Goal: Check status: Check status

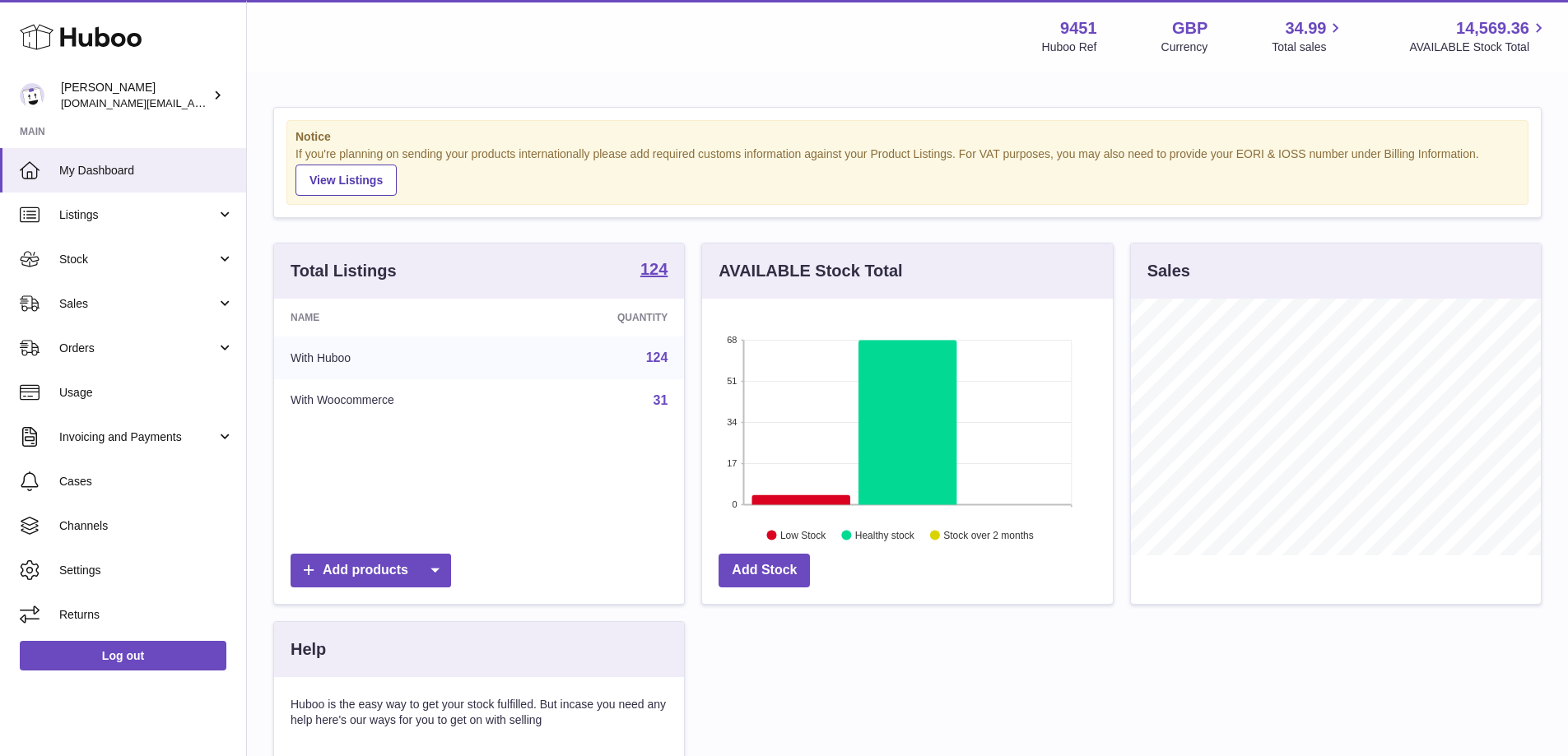
scroll to position [256, 411]
click at [179, 267] on link "Stock" at bounding box center [123, 259] width 246 height 45
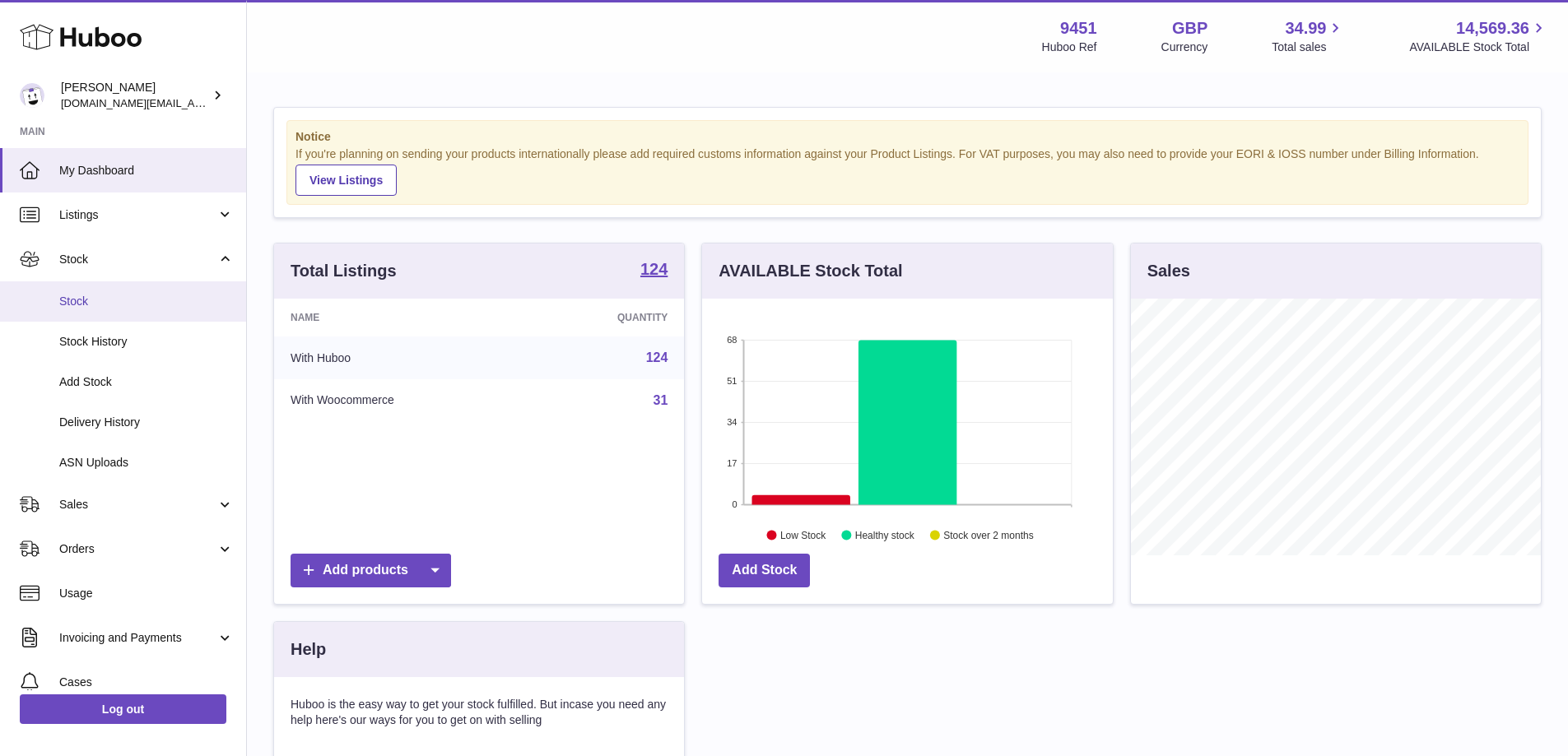
click at [105, 304] on span "Stock" at bounding box center [146, 301] width 175 height 15
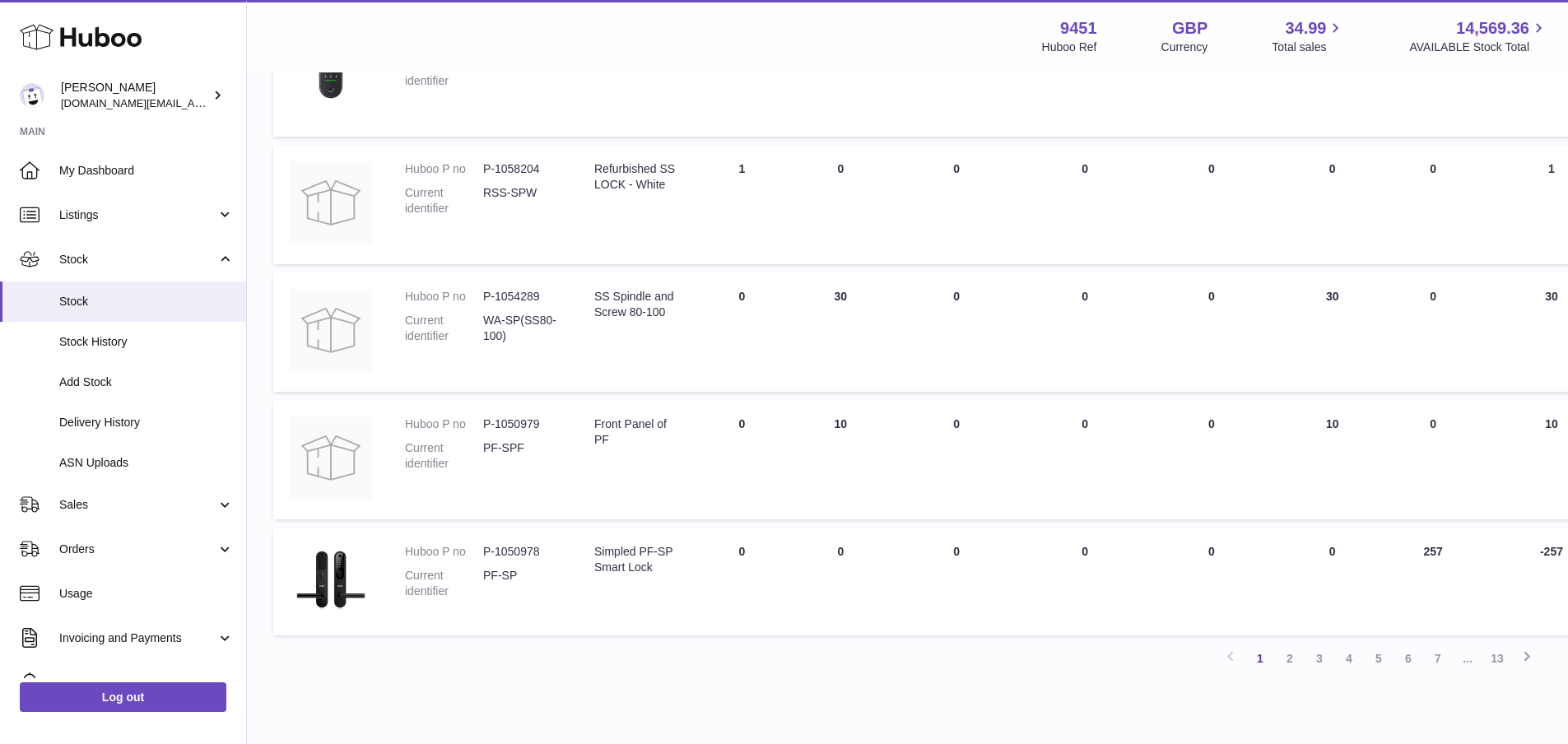
scroll to position [961, 0]
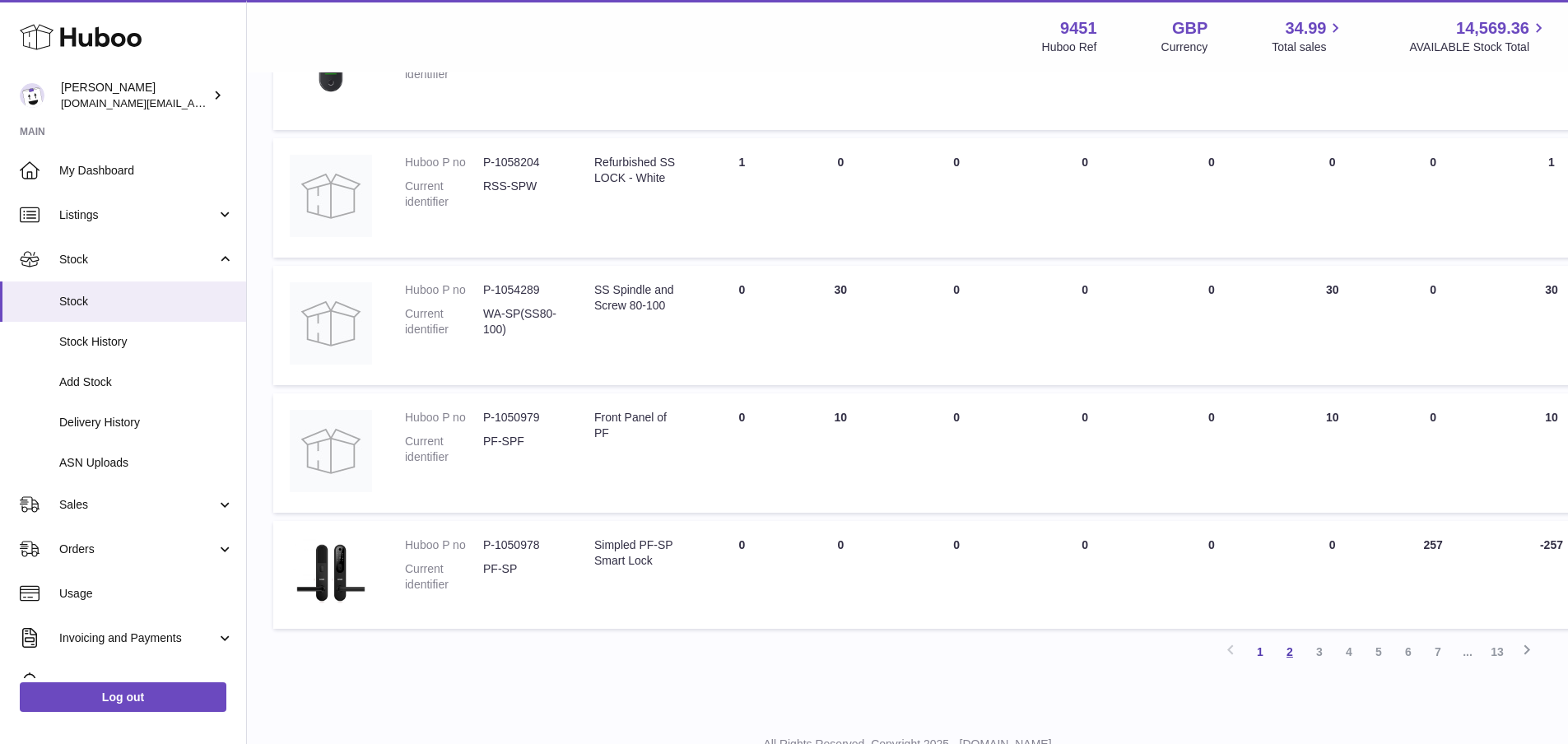
click at [1294, 649] on link "2" at bounding box center [1289, 651] width 29 height 29
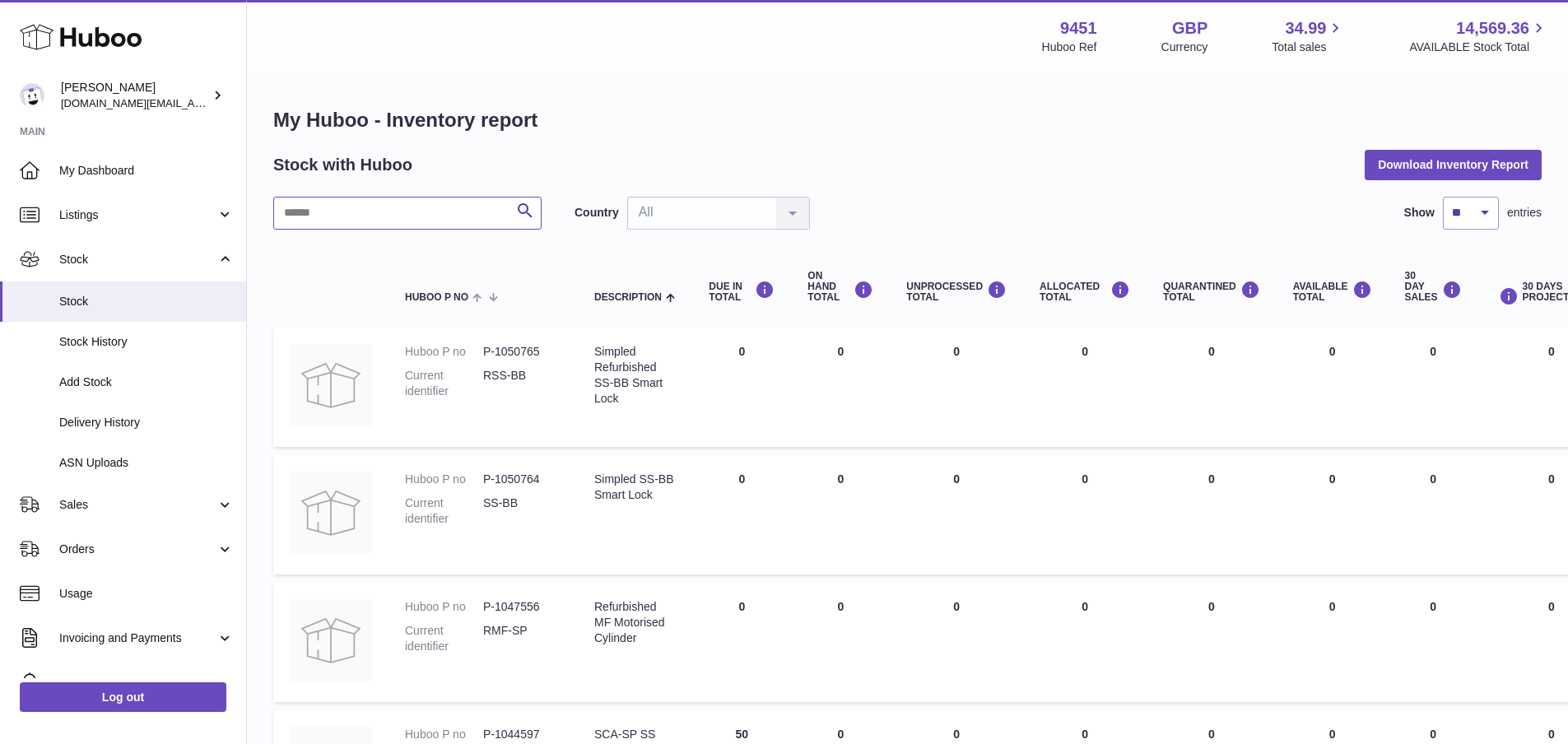
click at [306, 206] on input "text" at bounding box center [407, 213] width 269 height 33
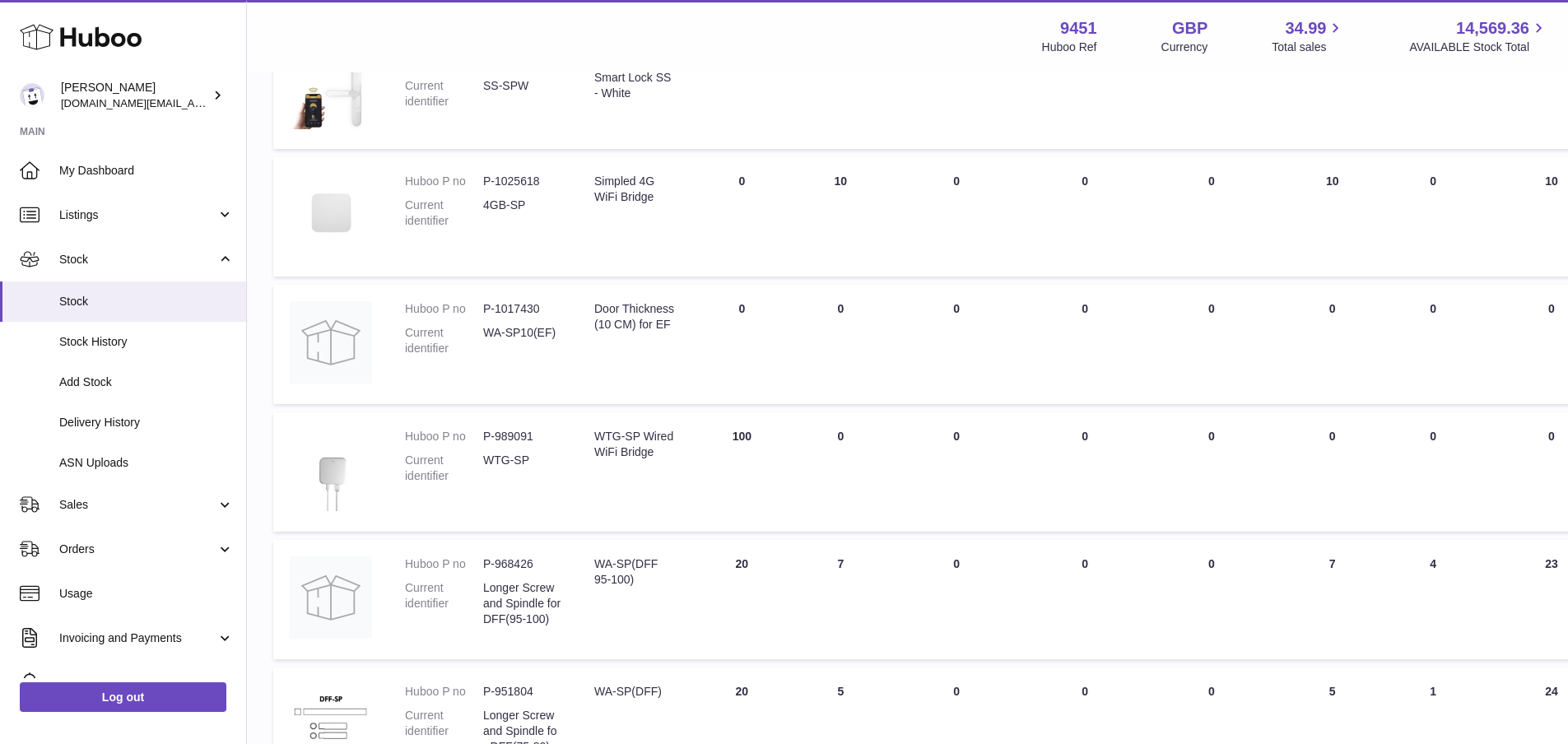
scroll to position [553, 0]
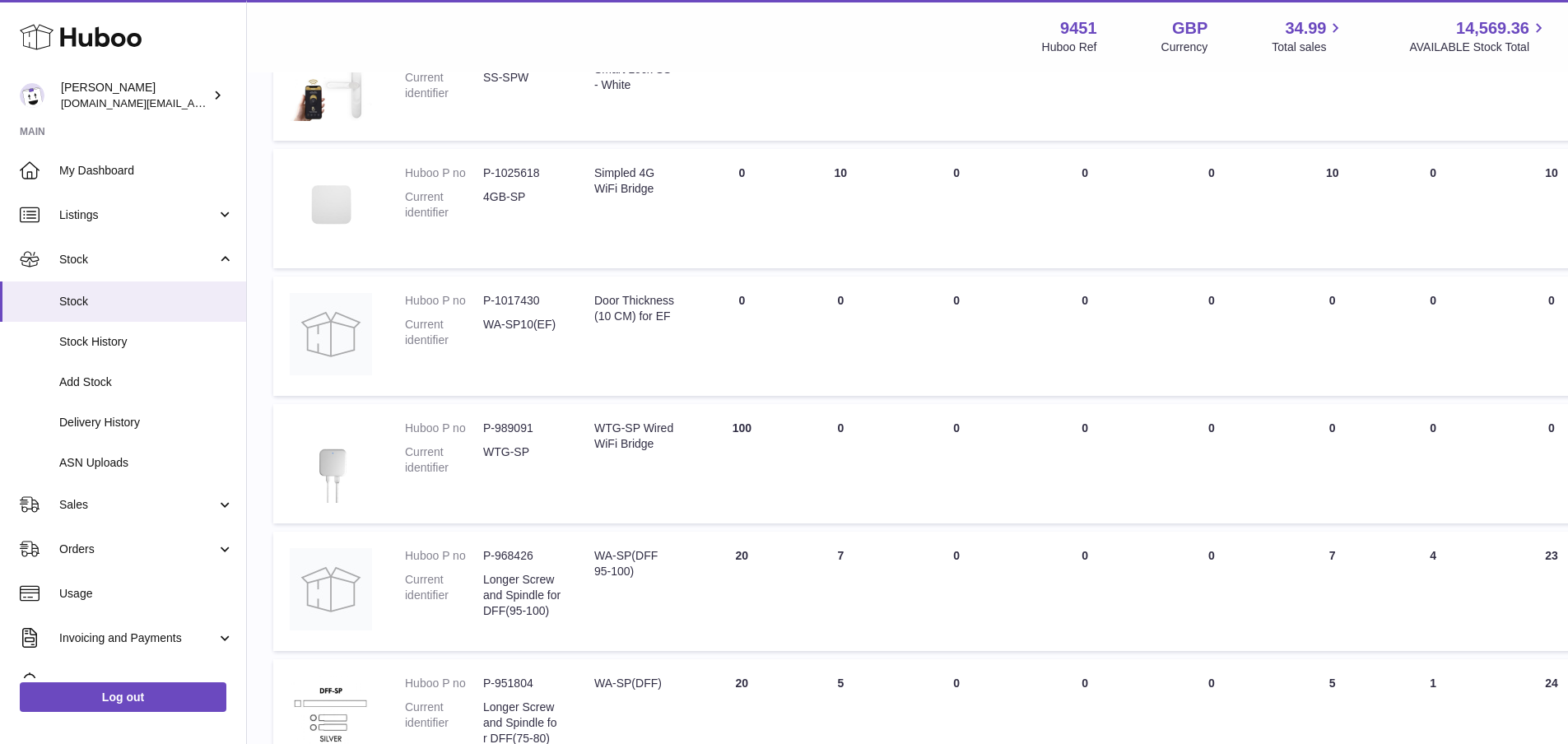
type input "***"
click at [109, 344] on span "Stock History" at bounding box center [146, 341] width 175 height 15
click at [115, 426] on span "Delivery History" at bounding box center [146, 422] width 175 height 15
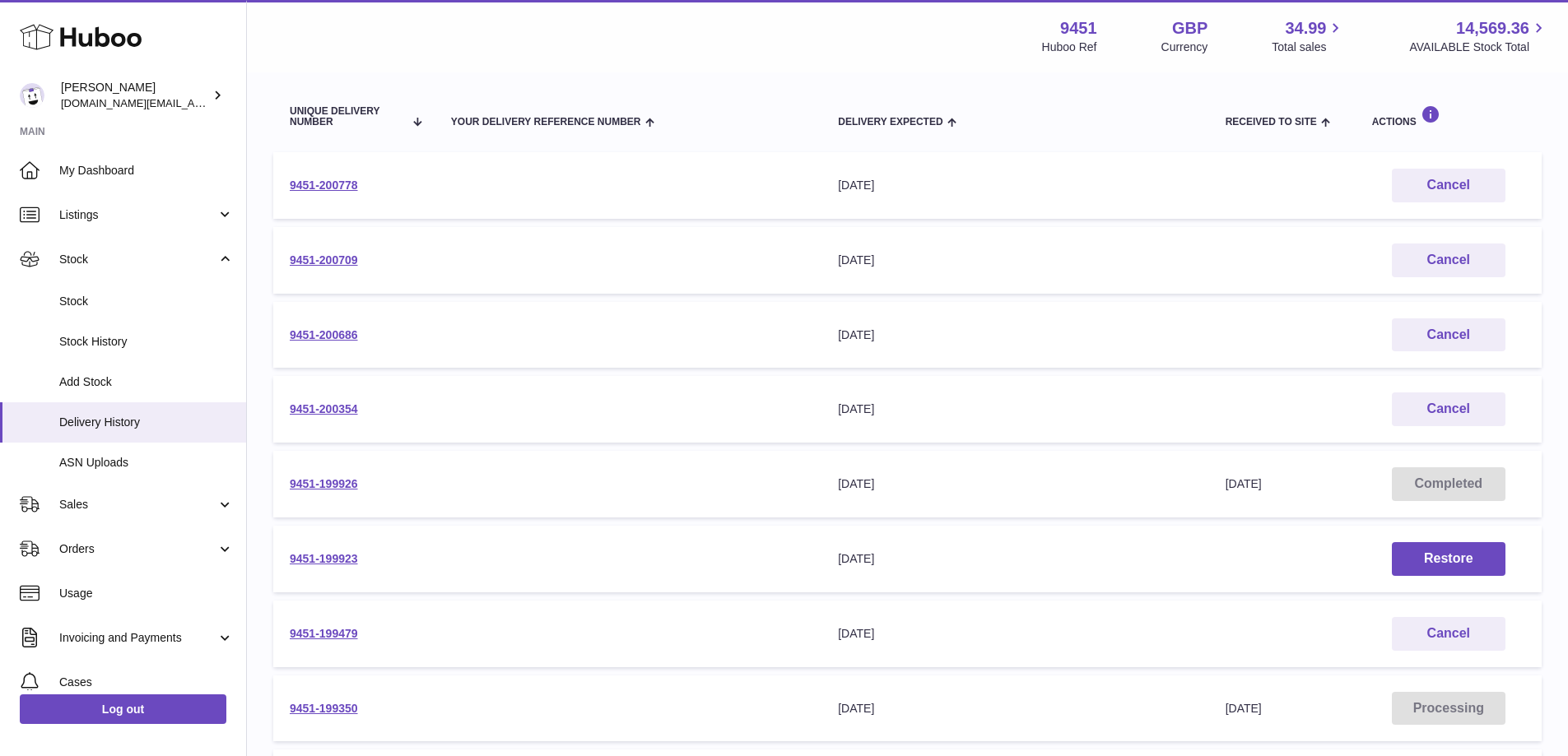
scroll to position [176, 0]
click at [328, 629] on link "9451-199479" at bounding box center [324, 630] width 68 height 13
